Goal: Browse casually

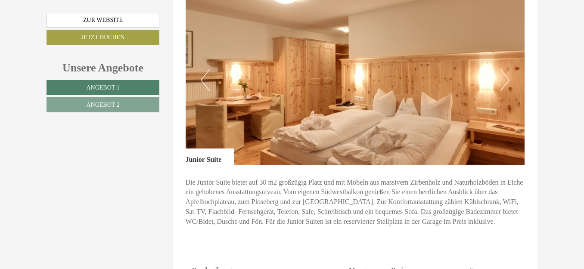
scroll to position [1379, 0]
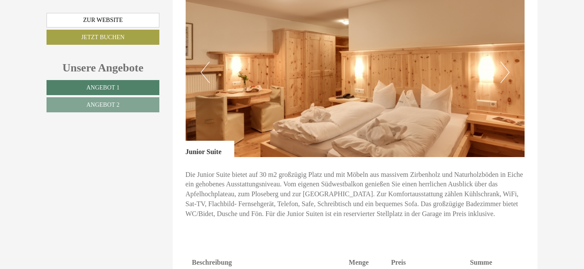
click at [508, 62] on button "Next" at bounding box center [505, 73] width 9 height 22
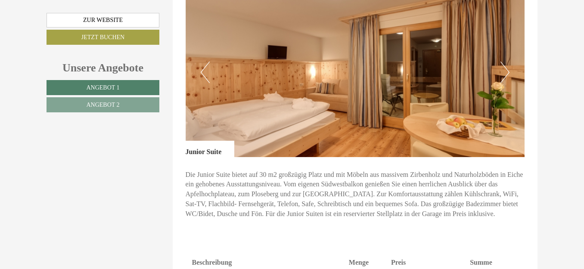
click at [507, 62] on button "Next" at bounding box center [505, 73] width 9 height 22
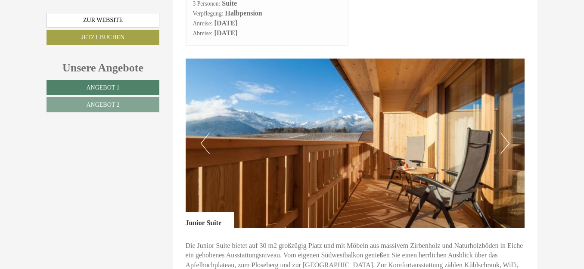
scroll to position [1293, 0]
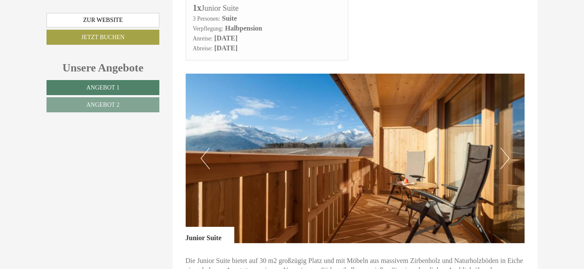
click at [509, 148] on button "Next" at bounding box center [505, 159] width 9 height 22
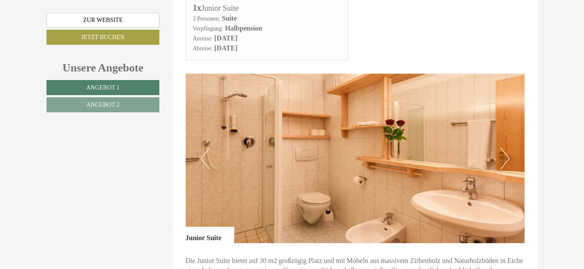
click at [508, 148] on button "Next" at bounding box center [505, 159] width 9 height 22
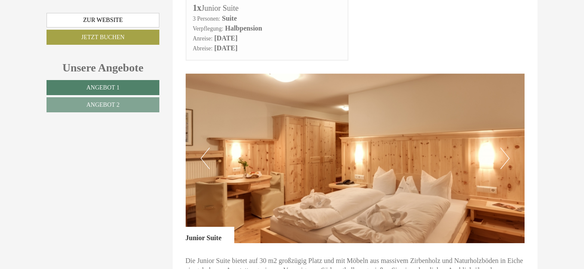
click at [507, 148] on button "Next" at bounding box center [505, 159] width 9 height 22
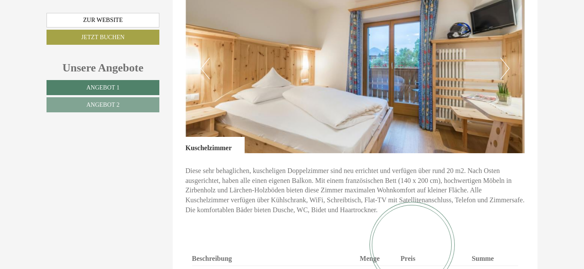
scroll to position [776, 0]
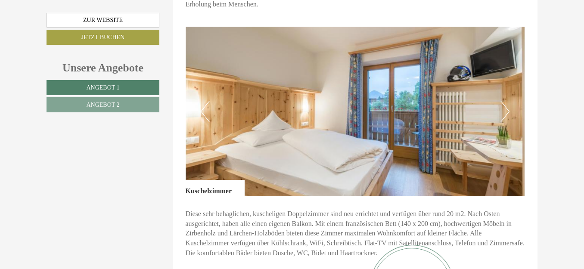
click at [504, 101] on button "Next" at bounding box center [505, 112] width 9 height 22
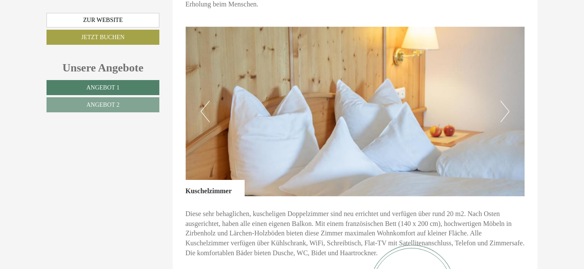
click at [504, 101] on button "Next" at bounding box center [505, 112] width 9 height 22
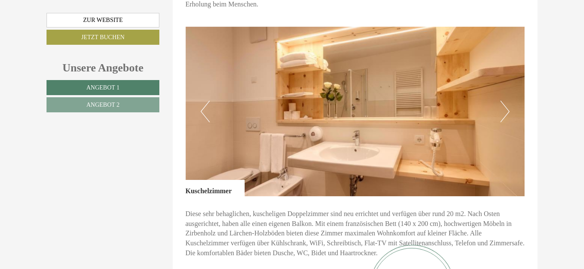
click at [504, 101] on button "Next" at bounding box center [505, 112] width 9 height 22
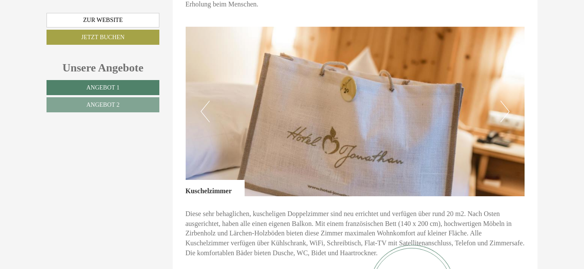
click at [504, 101] on button "Next" at bounding box center [505, 112] width 9 height 22
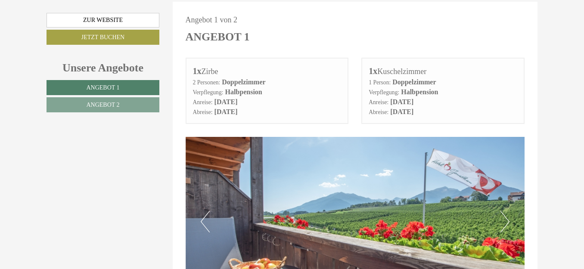
scroll to position [474, 0]
